Goal: Information Seeking & Learning: Understand process/instructions

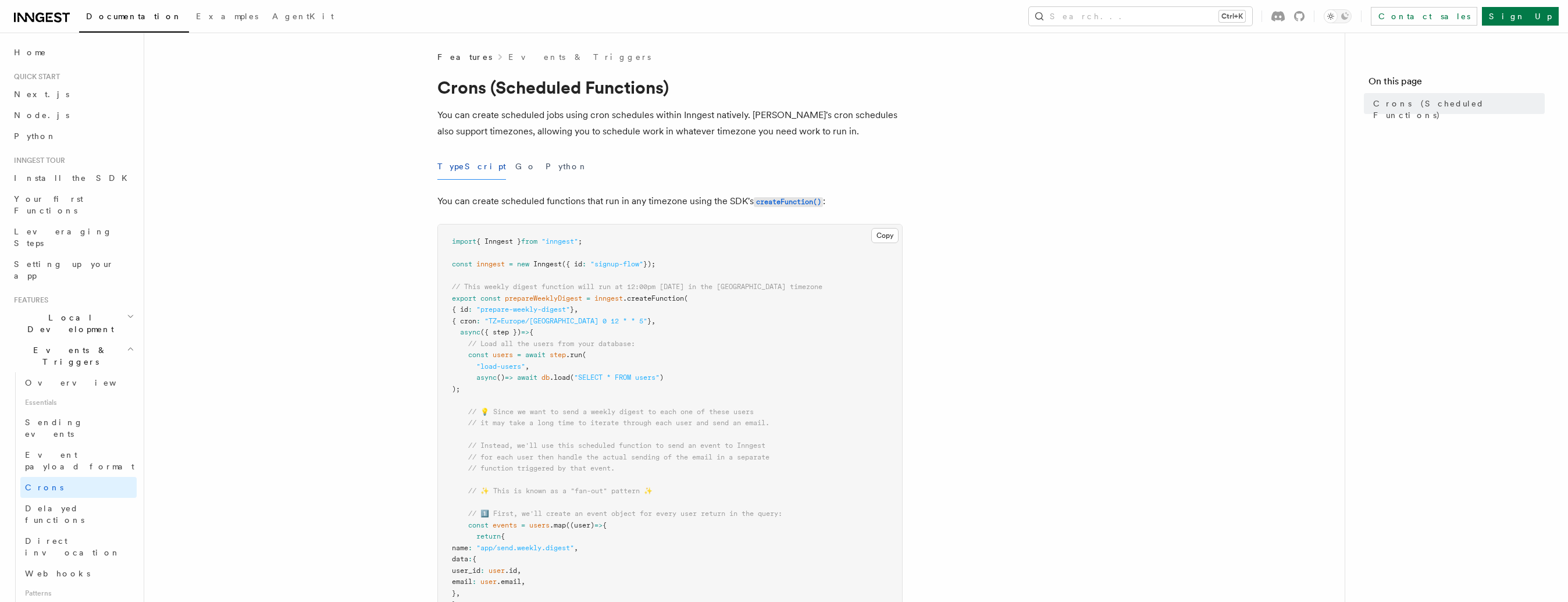
scroll to position [62, 0]
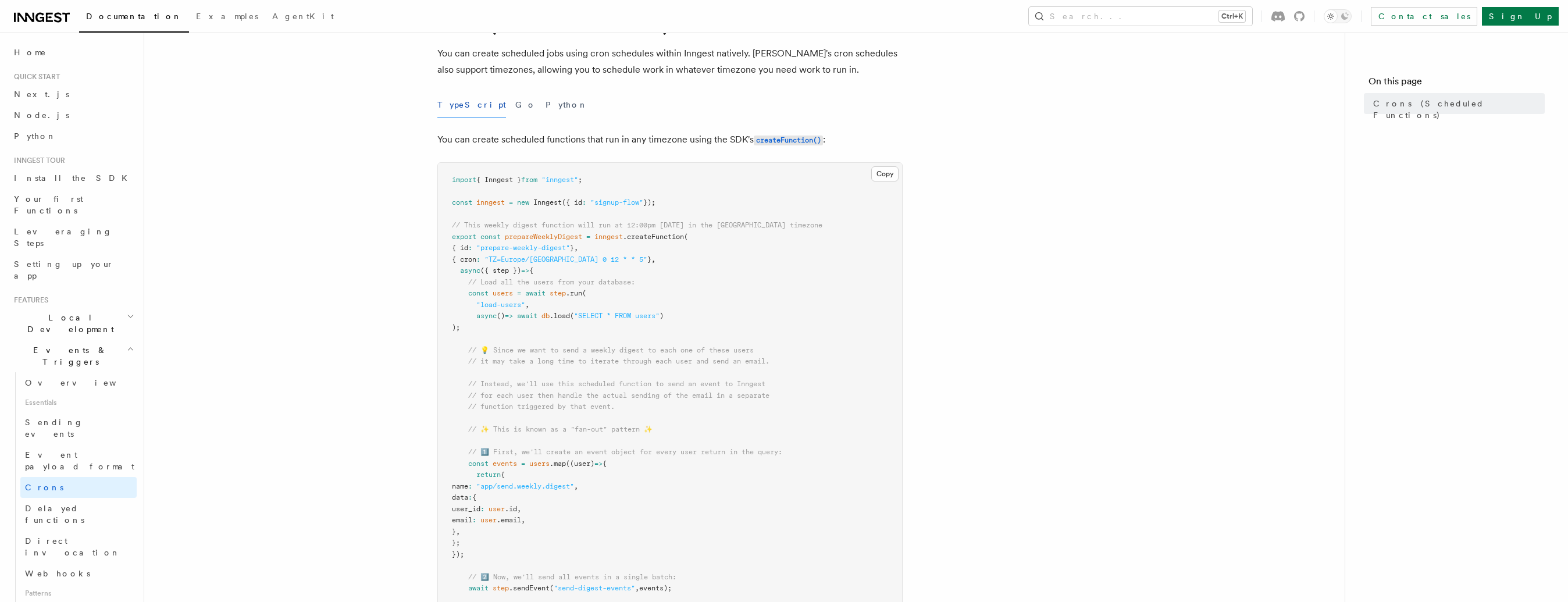
drag, startPoint x: 647, startPoint y: 331, endPoint x: 476, endPoint y: 246, distance: 191.0
click at [476, 246] on pre "import { Inngest } from "inngest" ; const inngest = new Inngest ({ id : "signup…" at bounding box center [670, 520] width 465 height 715
drag, startPoint x: 476, startPoint y: 246, endPoint x: 647, endPoint y: 289, distance: 176.3
click at [644, 293] on pre "import { Inngest } from "inngest" ; const inngest = new Inngest ({ id : "signup…" at bounding box center [670, 520] width 465 height 715
drag, startPoint x: 617, startPoint y: 235, endPoint x: 626, endPoint y: 254, distance: 21.0
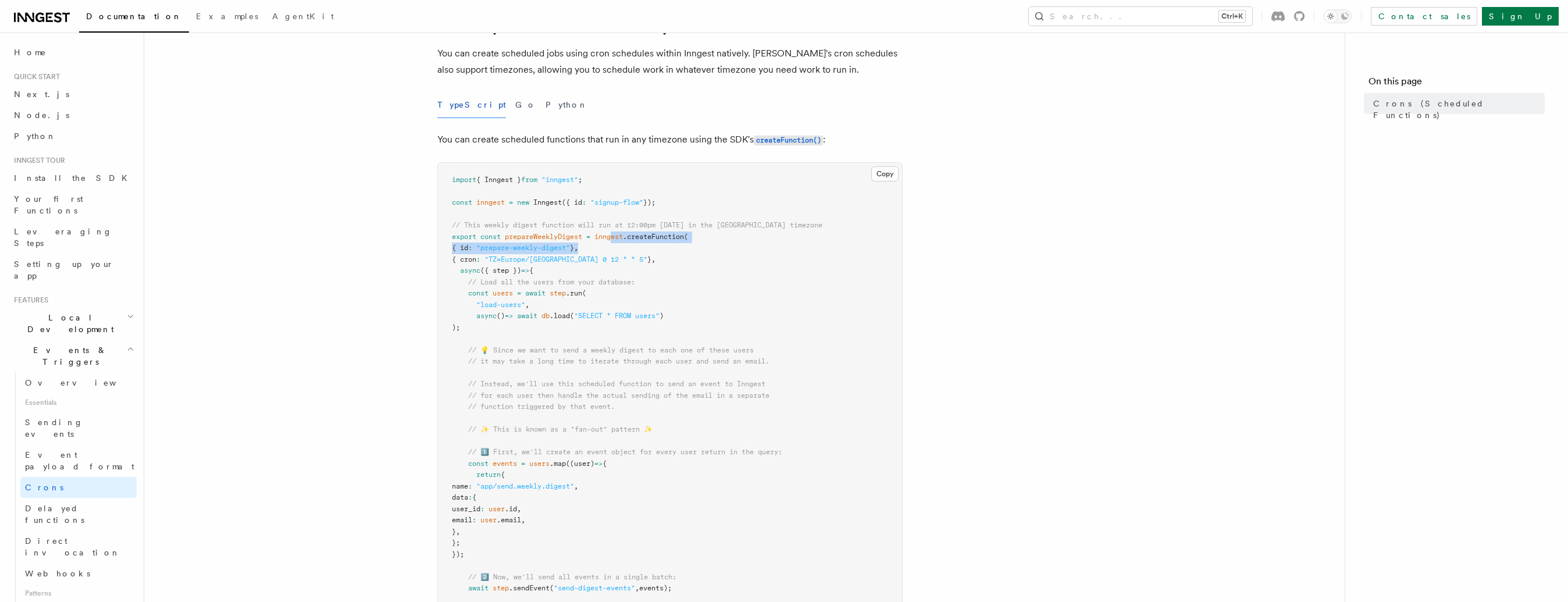
click at [626, 254] on pre "import { Inngest } from "inngest" ; const inngest = new Inngest ({ id : "signup…" at bounding box center [670, 520] width 465 height 715
drag, startPoint x: 626, startPoint y: 254, endPoint x: 643, endPoint y: 276, distance: 27.8
click at [643, 276] on pre "import { Inngest } from "inngest" ; const inngest = new Inngest ({ id : "signup…" at bounding box center [670, 520] width 465 height 715
drag, startPoint x: 524, startPoint y: 265, endPoint x: 557, endPoint y: 270, distance: 33.4
click at [557, 270] on pre "import { Inngest } from "inngest" ; const inngest = new Inngest ({ id : "signup…" at bounding box center [670, 520] width 465 height 715
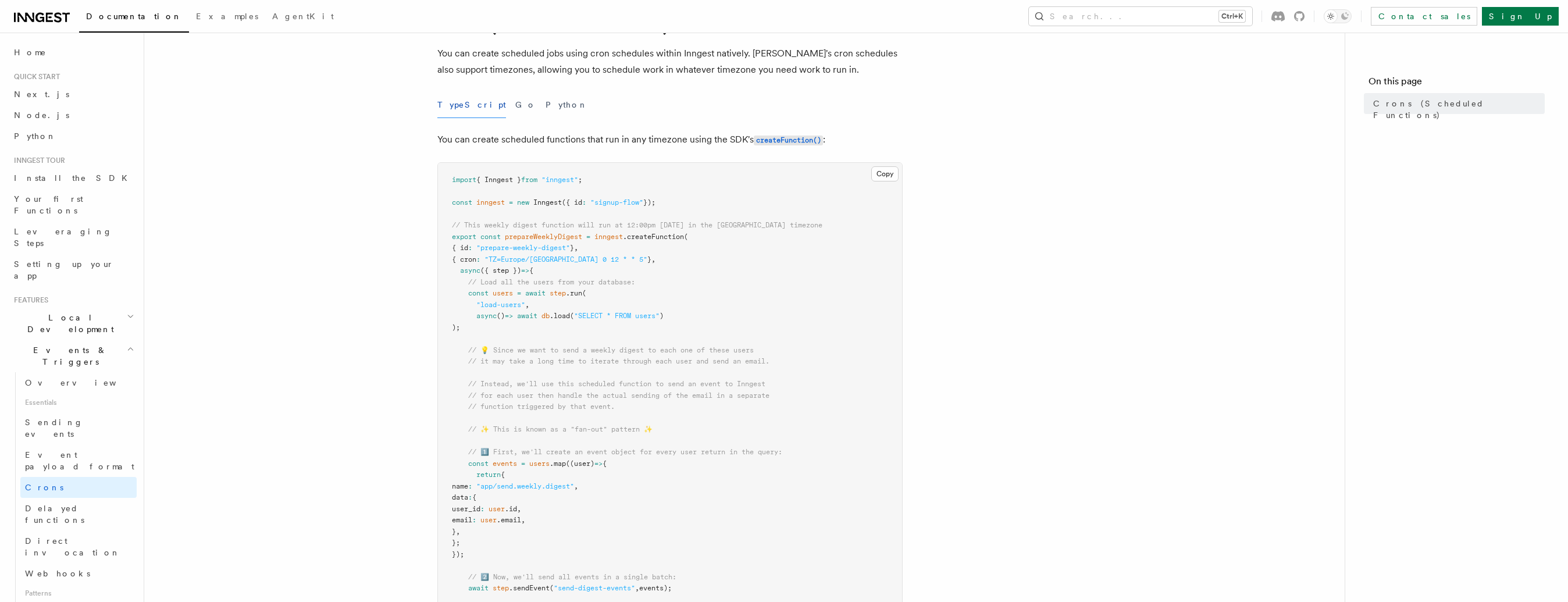
drag, startPoint x: 557, startPoint y: 270, endPoint x: 589, endPoint y: 289, distance: 37.2
click at [587, 289] on span "(" at bounding box center [584, 293] width 4 height 8
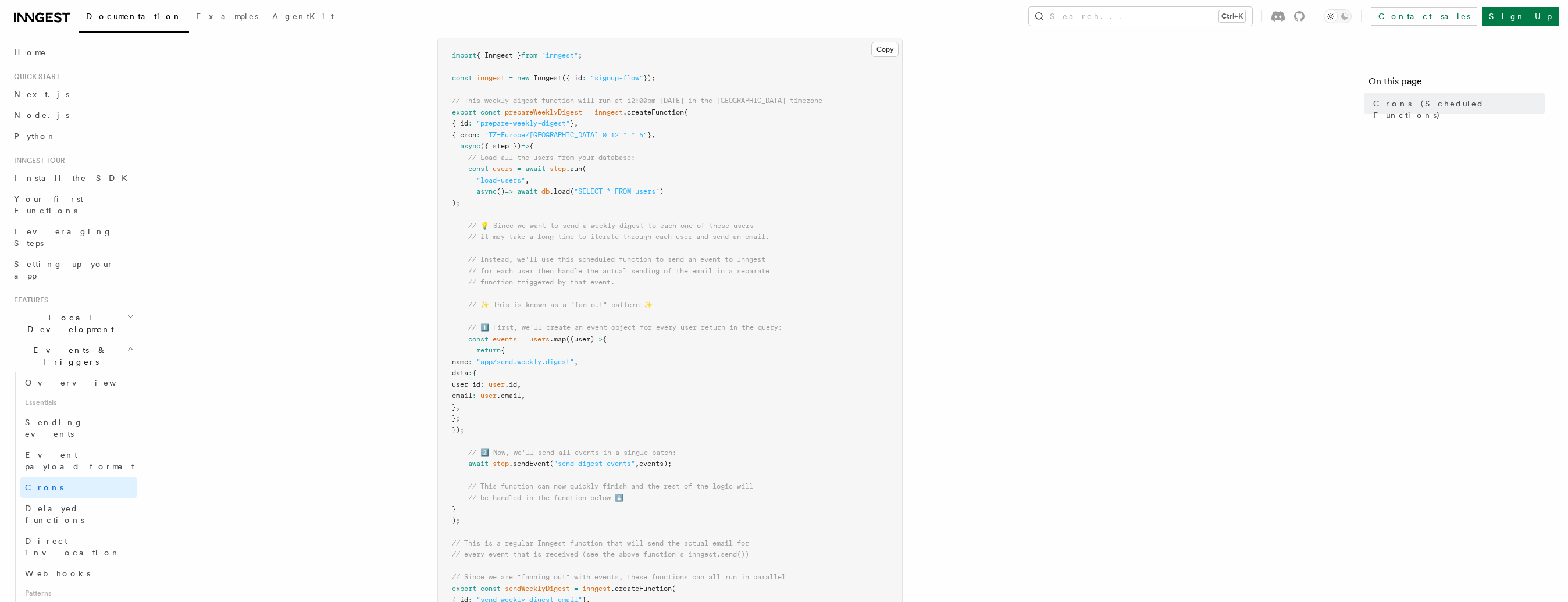
scroll to position [310, 0]
